Goal: Check status: Check status

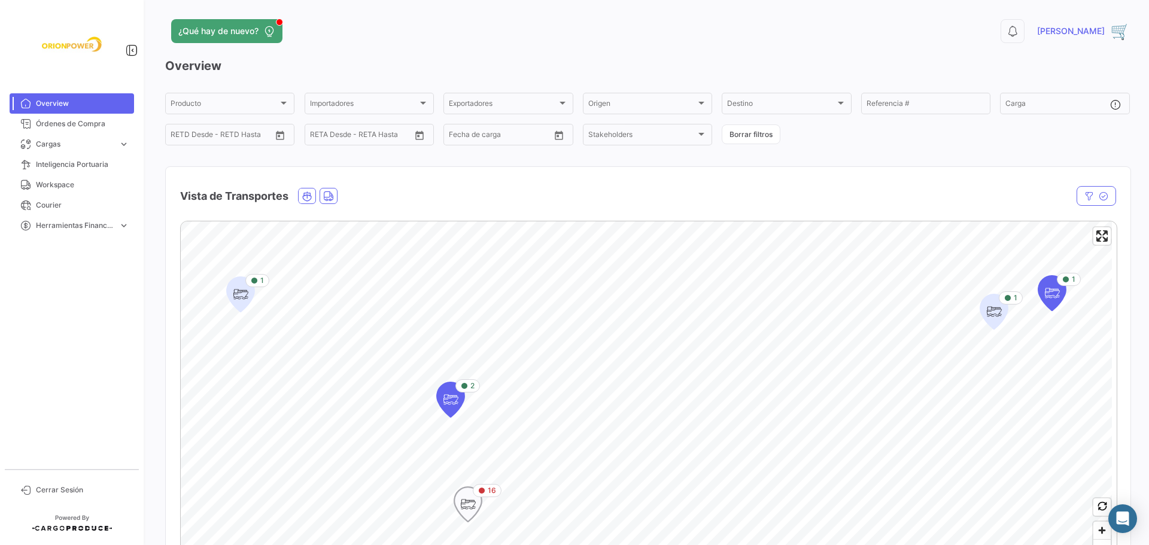
click at [465, 507] on icon "Map marker" at bounding box center [468, 504] width 17 height 25
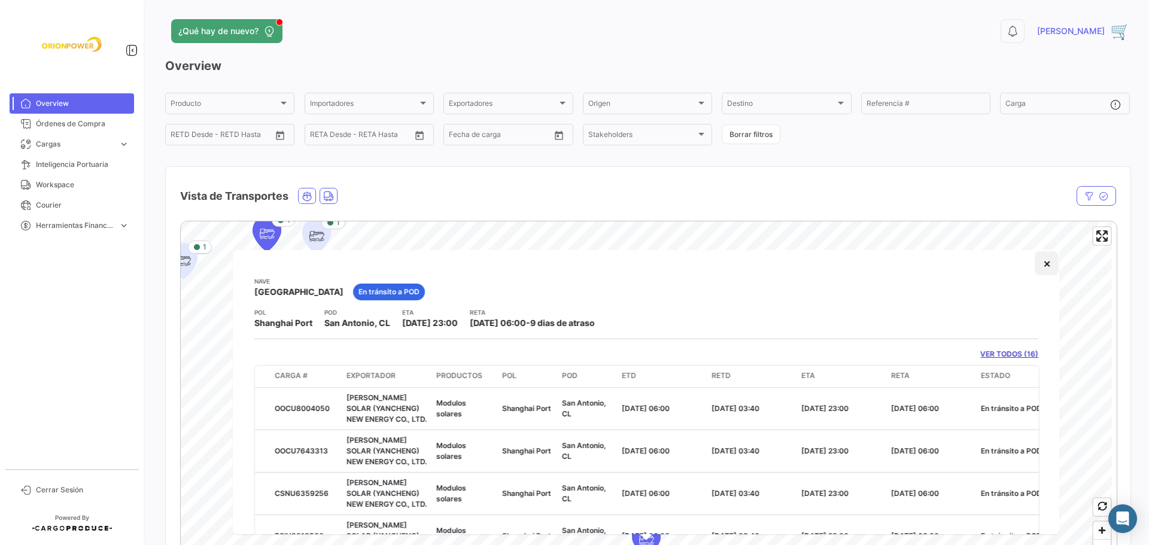
click at [1039, 263] on button "×" at bounding box center [1047, 263] width 24 height 24
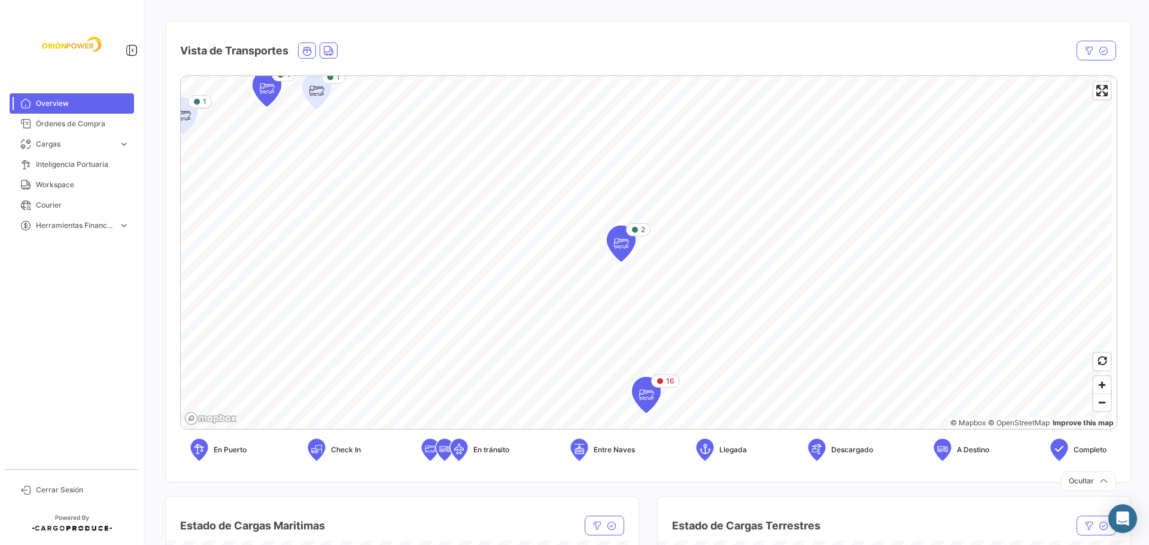
scroll to position [155, 0]
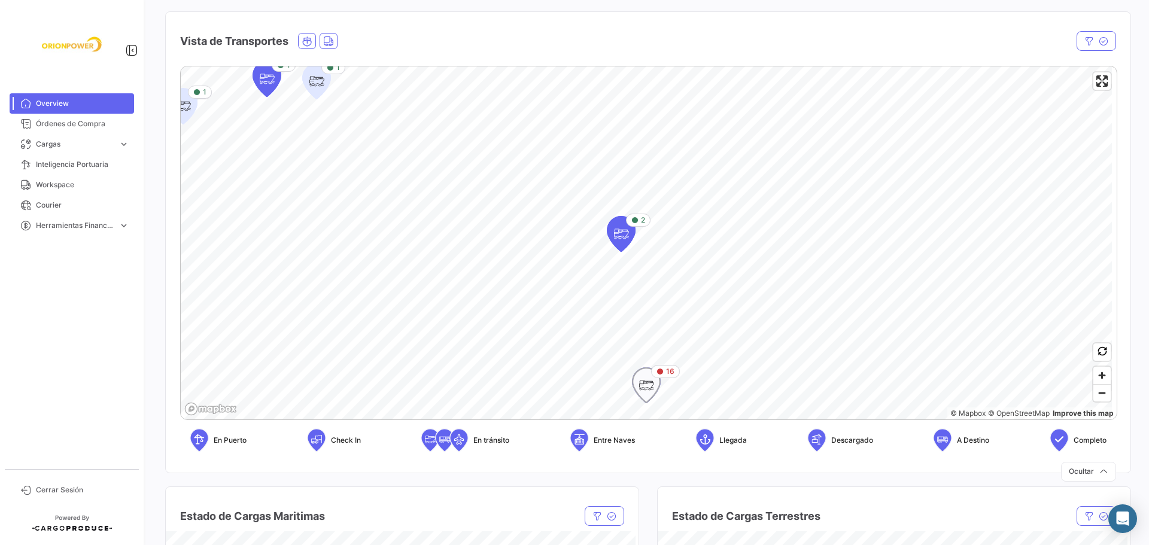
click at [652, 391] on icon "Map marker" at bounding box center [646, 385] width 17 height 25
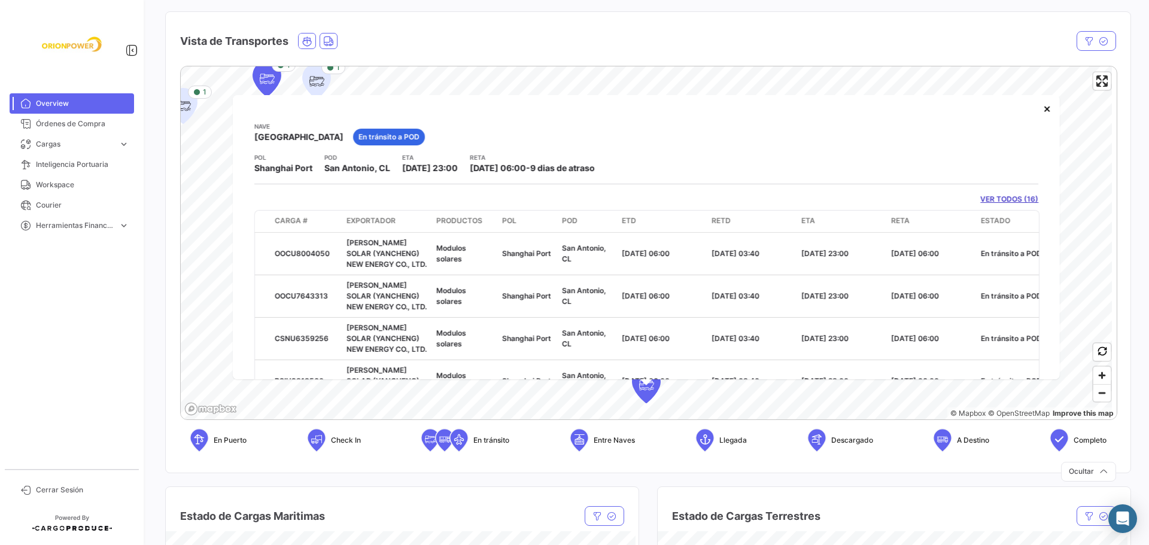
click at [1004, 199] on link "VER TODOS (16)" at bounding box center [1009, 199] width 58 height 11
click at [1003, 195] on link "VER TODOS (16)" at bounding box center [1009, 199] width 58 height 11
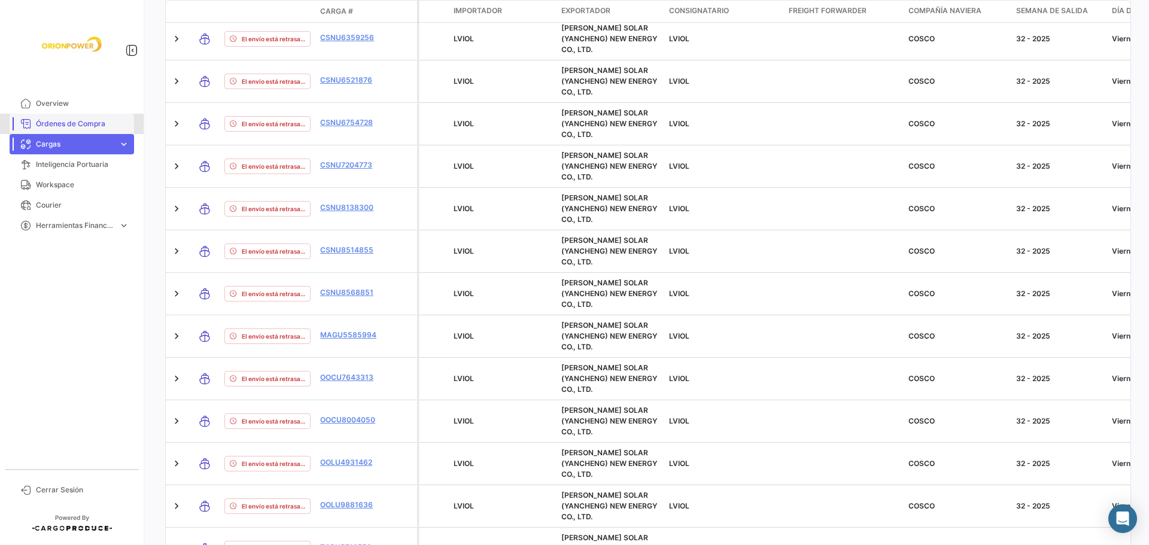
click at [81, 126] on span "Órdenes de Compra" at bounding box center [82, 124] width 93 height 11
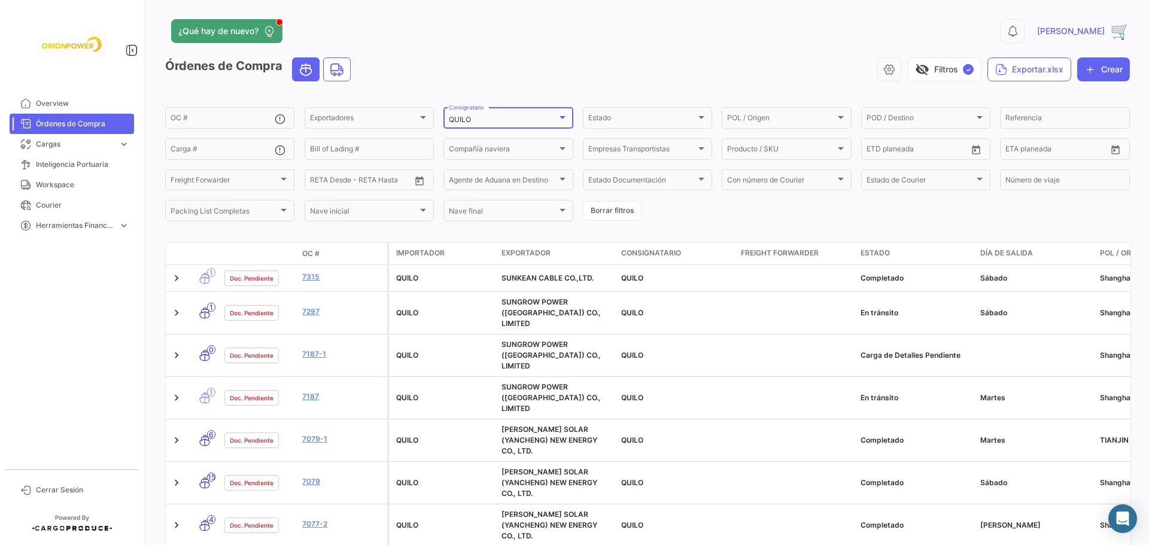
click at [564, 113] on div at bounding box center [562, 118] width 11 height 10
click at [467, 119] on span "LVIOL" at bounding box center [531, 119] width 168 height 11
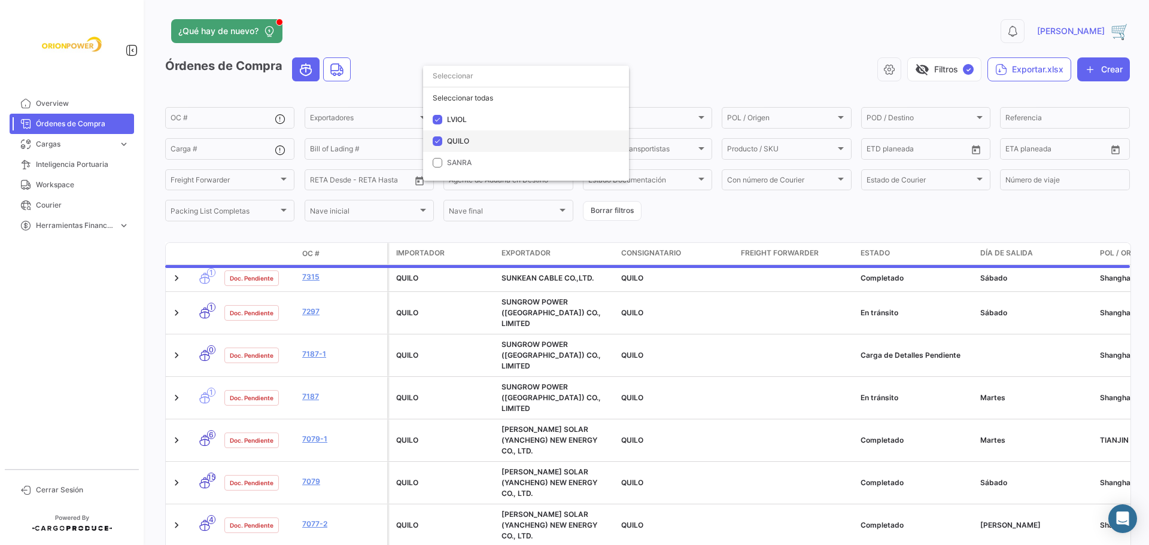
click at [436, 144] on mat-pseudo-checkbox at bounding box center [438, 141] width 10 height 10
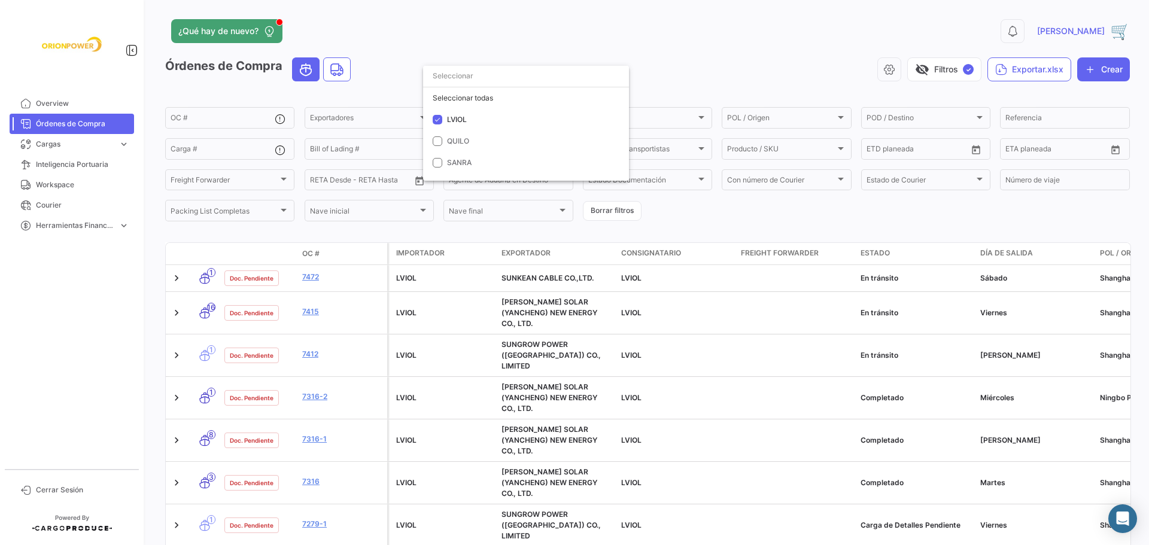
click at [313, 304] on div at bounding box center [574, 272] width 1149 height 545
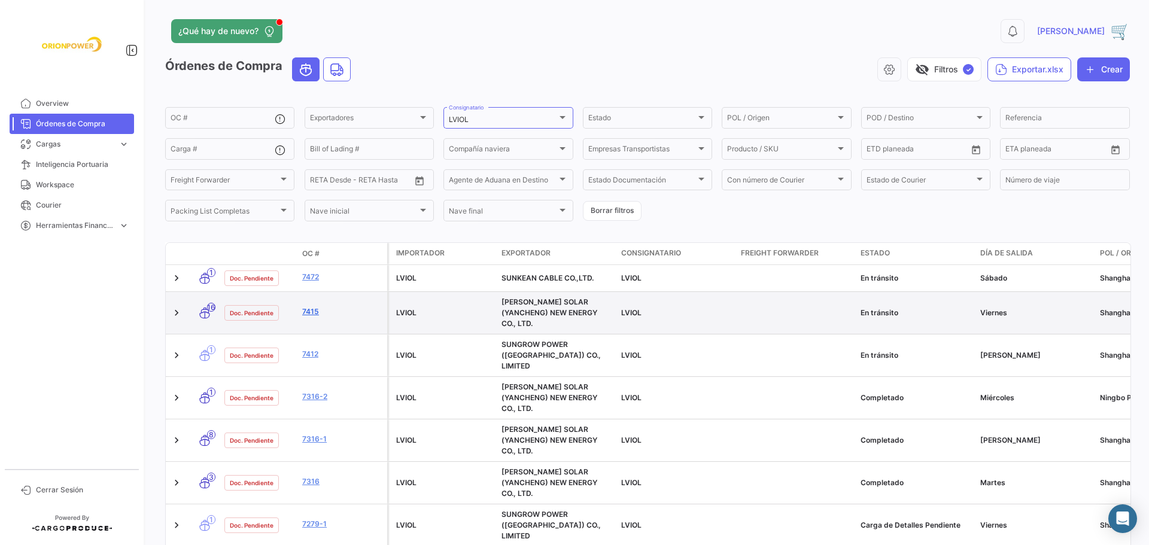
click at [314, 308] on link "7415" at bounding box center [342, 311] width 80 height 11
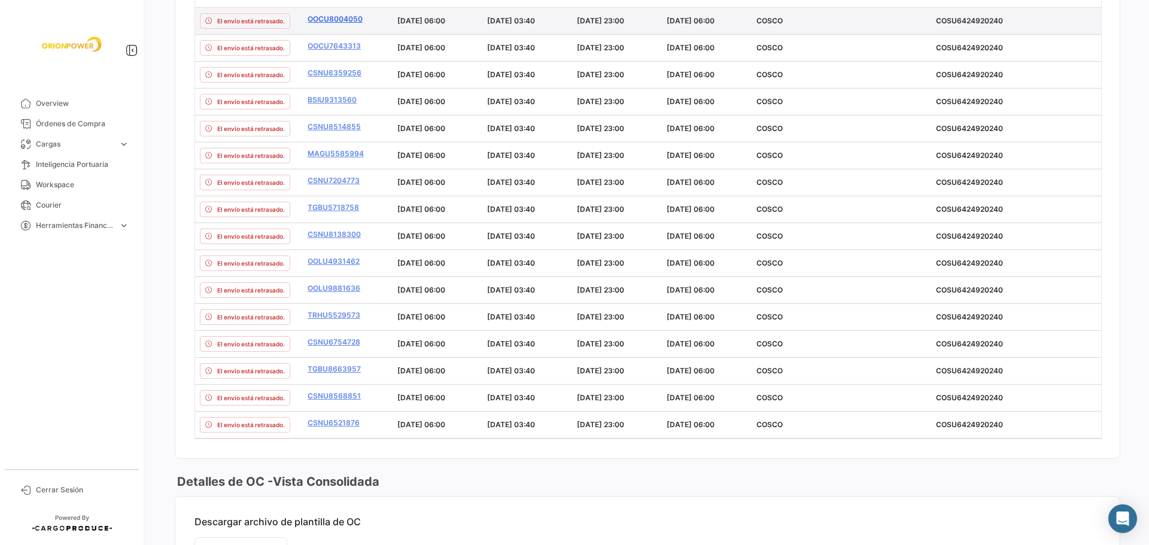
click at [345, 19] on link "OOCU8004050" at bounding box center [348, 19] width 80 height 11
